Goal: Navigation & Orientation: Understand site structure

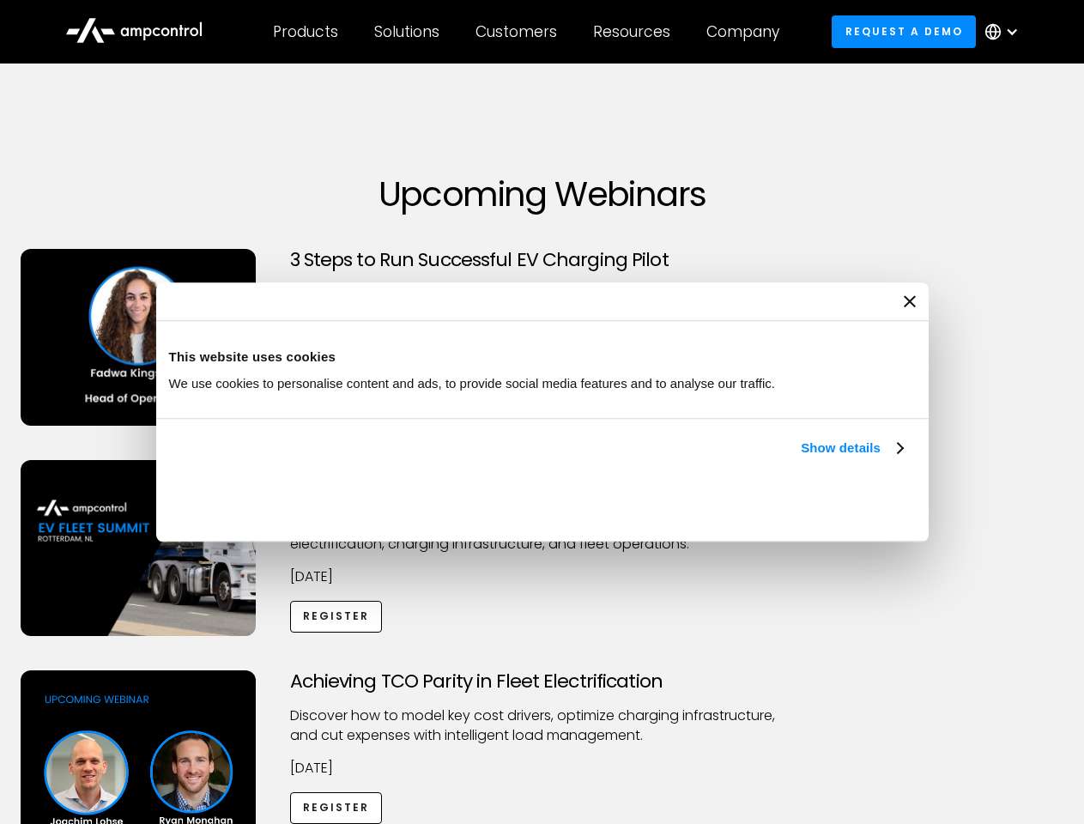
click at [800, 458] on link "Show details" at bounding box center [850, 448] width 101 height 21
click at [0, 0] on div "Necessary cookies help make a website usable by enabling basic functions like p…" at bounding box center [0, 0] width 0 height 0
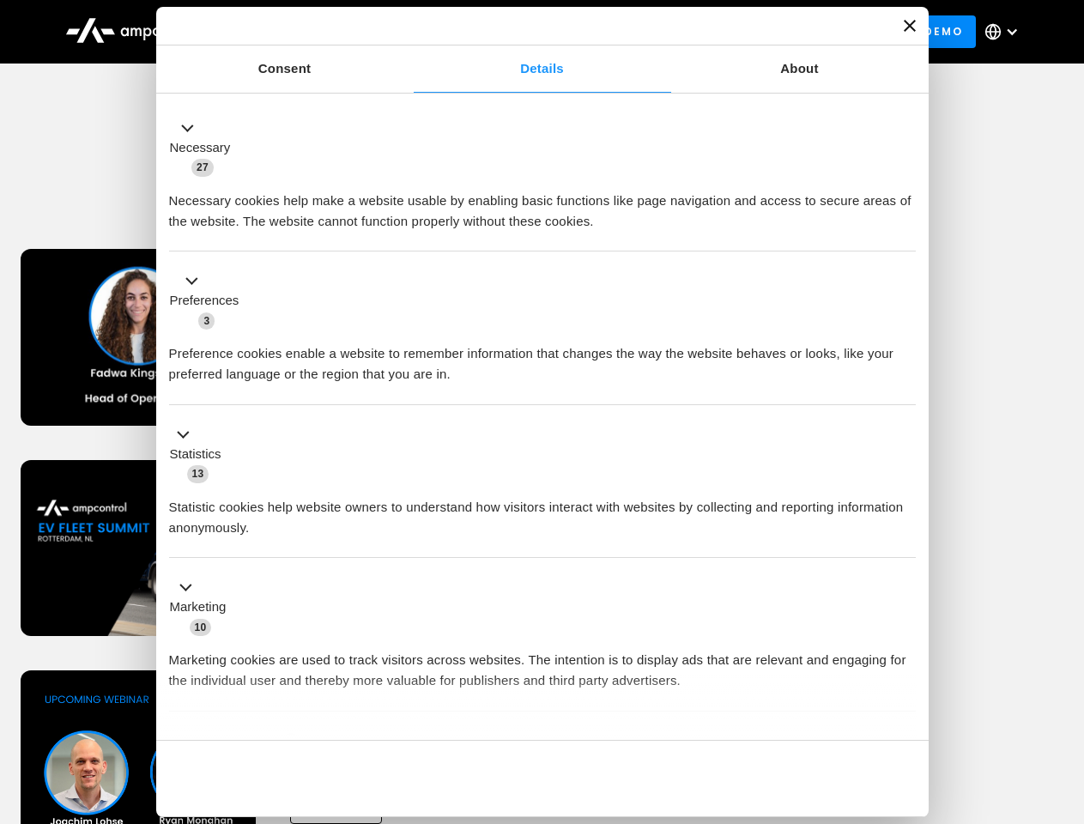
click at [1065, 692] on div "Achieving TCO Parity in Fleet Electrification Discover how to model key cost dr…" at bounding box center [542, 804] width 1078 height 269
click at [528, 32] on div "Customers" at bounding box center [516, 31] width 82 height 19
click at [305, 32] on div "Products" at bounding box center [305, 31] width 65 height 19
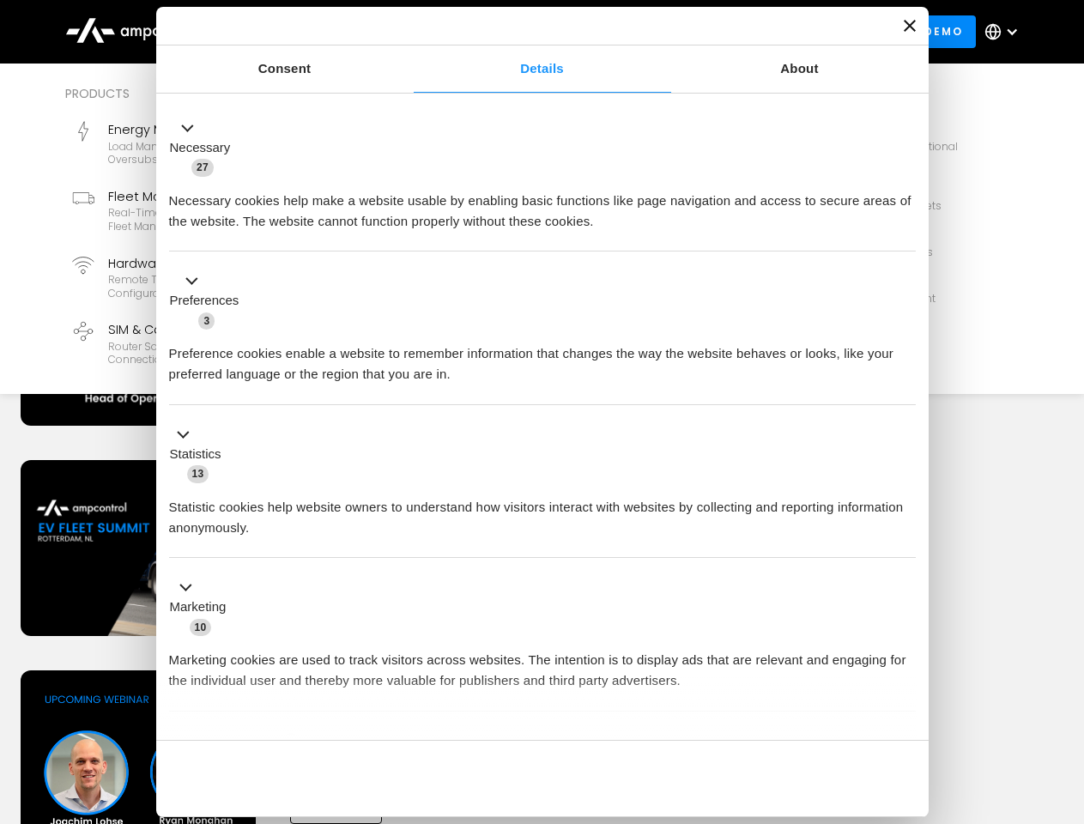
click at [408, 32] on div "Solutions" at bounding box center [406, 31] width 65 height 19
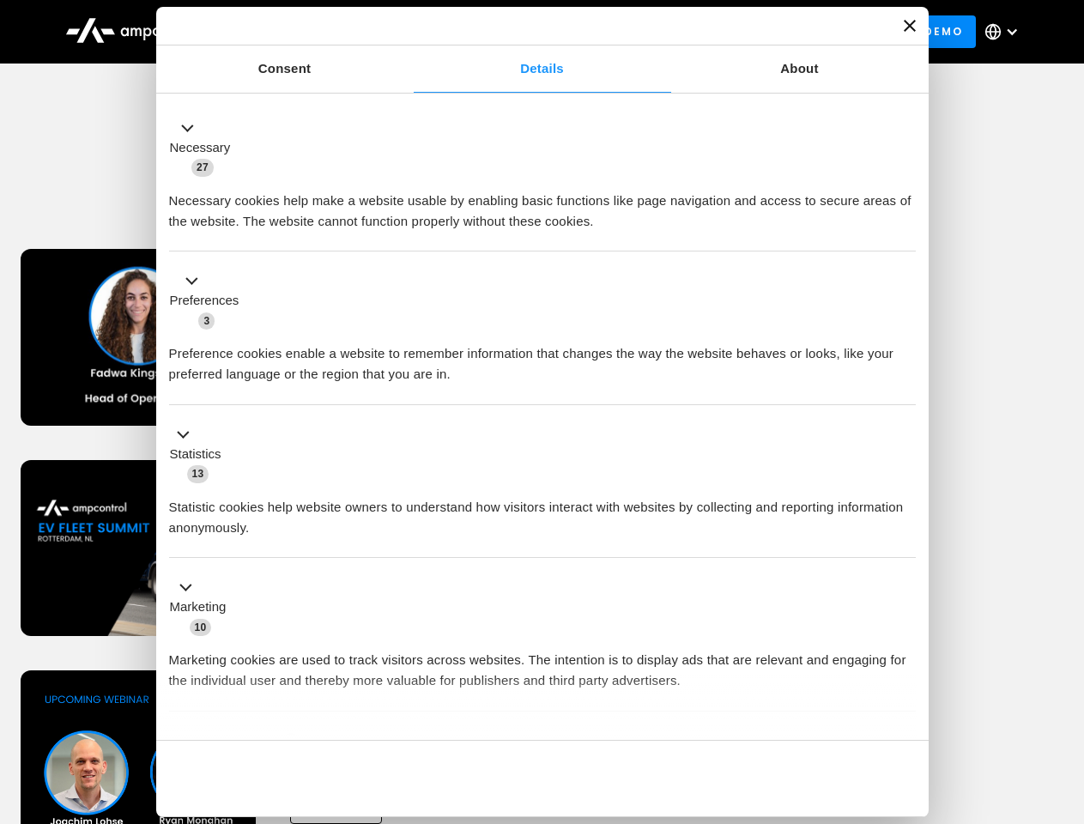
click at [519, 32] on div "Customers" at bounding box center [516, 31] width 82 height 19
click at [635, 32] on div "Resources" at bounding box center [631, 31] width 77 height 19
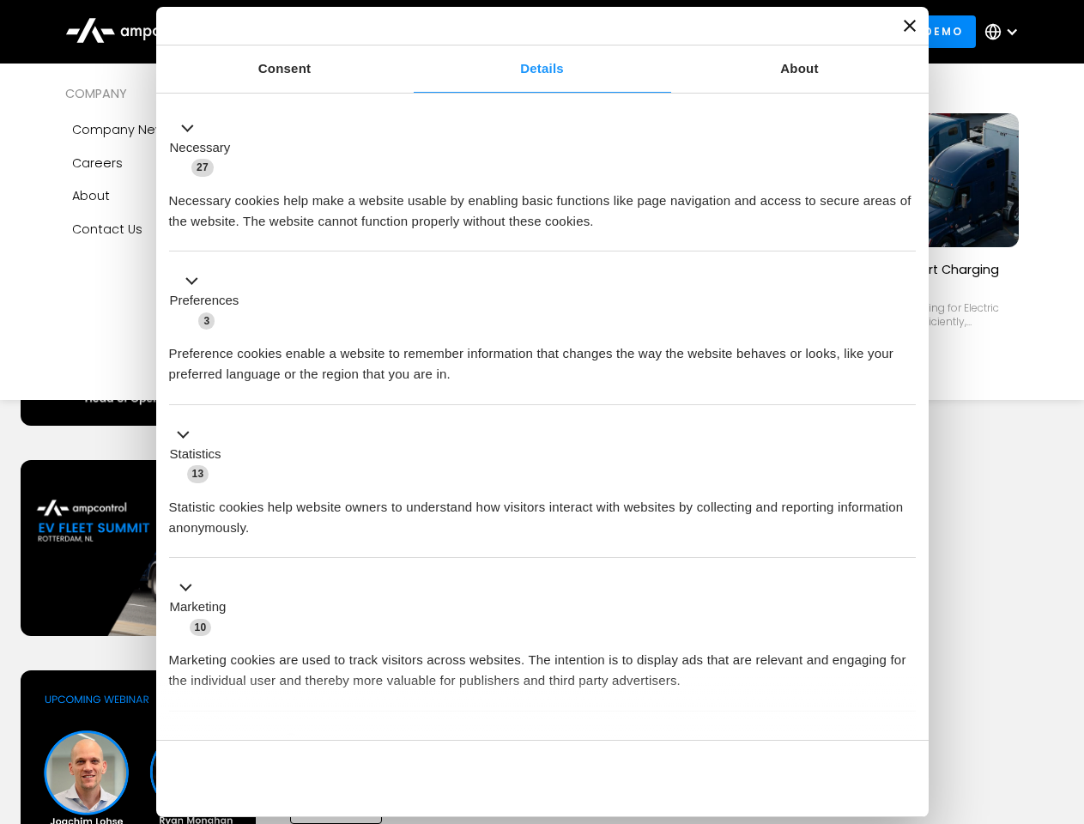
click at [748, 32] on div "Company" at bounding box center [742, 31] width 73 height 19
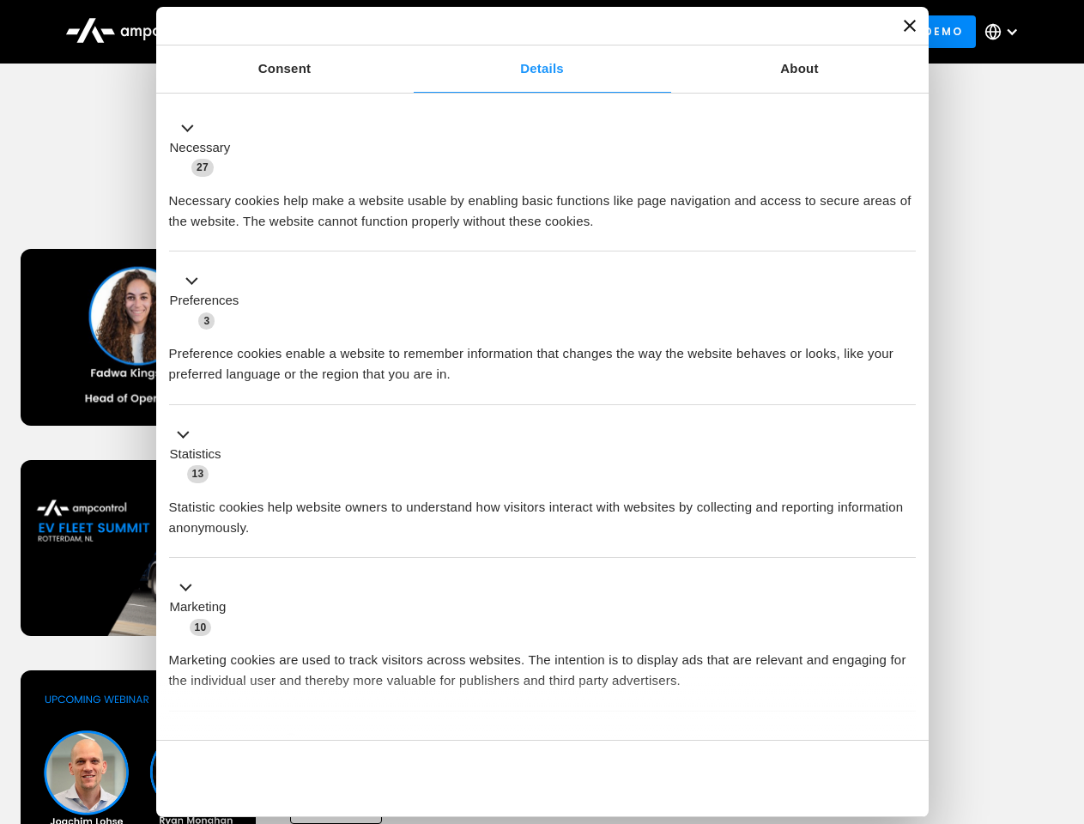
click at [1006, 32] on div at bounding box center [1012, 32] width 14 height 14
